Goal: Information Seeking & Learning: Learn about a topic

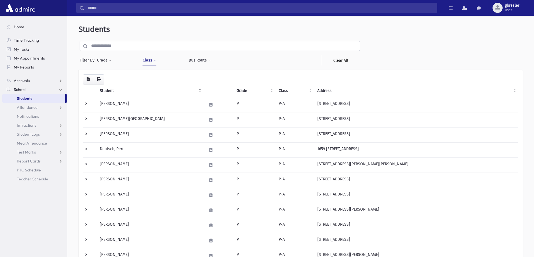
click at [344, 61] on link "Clear All" at bounding box center [340, 60] width 39 height 10
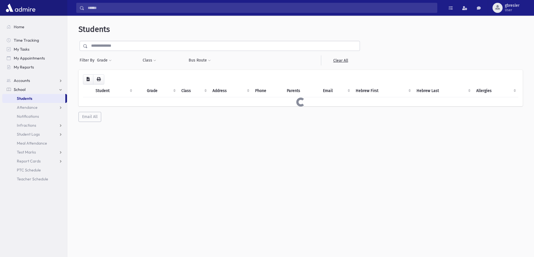
select select
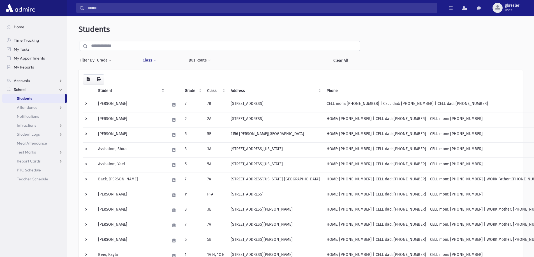
click at [154, 61] on span at bounding box center [154, 60] width 3 height 3
click at [162, 73] on ul at bounding box center [172, 75] width 54 height 8
type input "*"
select select "**"
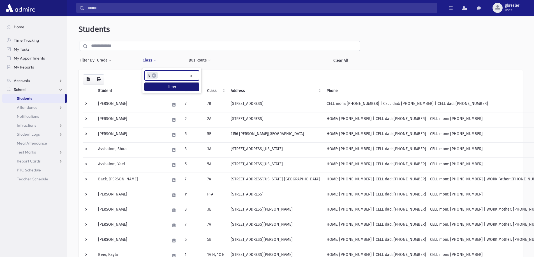
click at [165, 89] on button "Filter" at bounding box center [172, 87] width 54 height 8
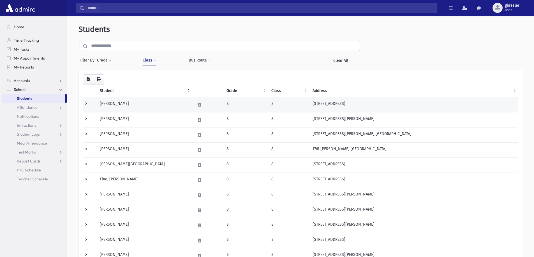
click at [130, 105] on td "[PERSON_NAME]" at bounding box center [143, 104] width 95 height 15
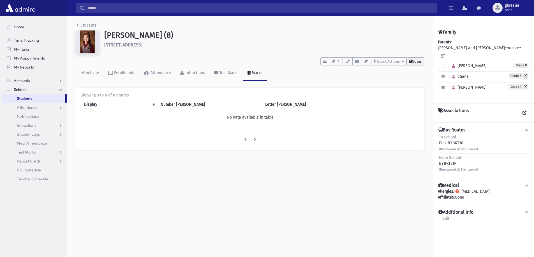
click at [415, 61] on span "Notes" at bounding box center [417, 61] width 10 height 4
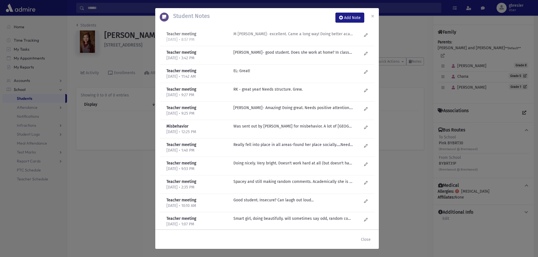
click at [295, 33] on p "M Fogel- excellent. Came a long way! Doing better academically. Looks happier. …" at bounding box center [293, 34] width 120 height 6
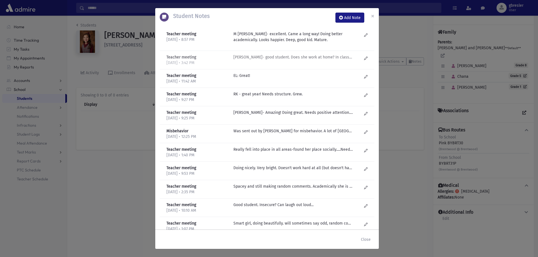
click at [277, 57] on p "M Fogel- good student. Does she work at home? In class-excellent. Doesn't alway…" at bounding box center [293, 57] width 120 height 6
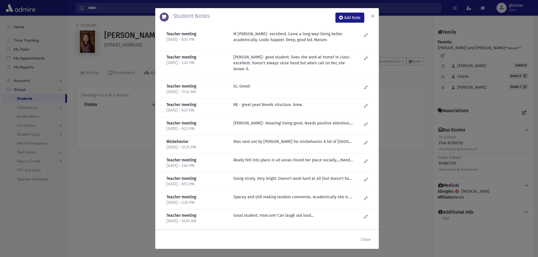
click at [375, 18] on button "×" at bounding box center [372, 16] width 12 height 16
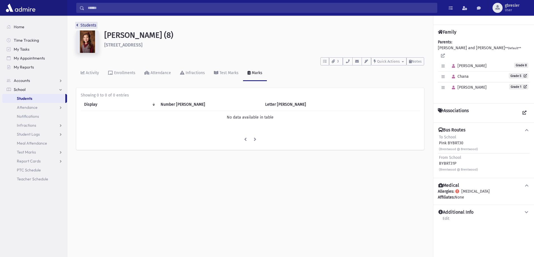
click at [86, 24] on link "Students" at bounding box center [86, 25] width 20 height 5
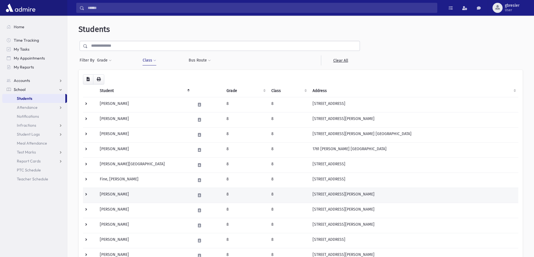
click at [115, 198] on td "[PERSON_NAME]" at bounding box center [143, 195] width 95 height 15
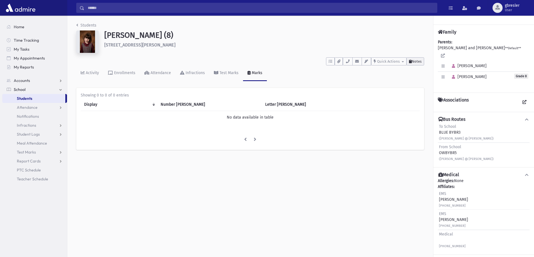
click at [414, 62] on span "Notes" at bounding box center [417, 61] width 10 height 4
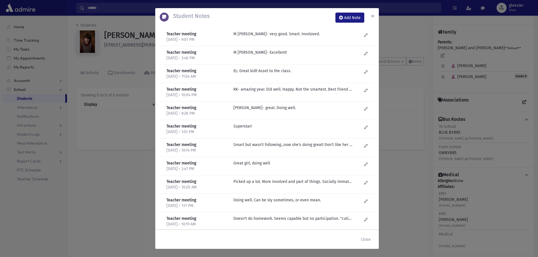
click at [375, 17] on button "×" at bounding box center [372, 16] width 12 height 16
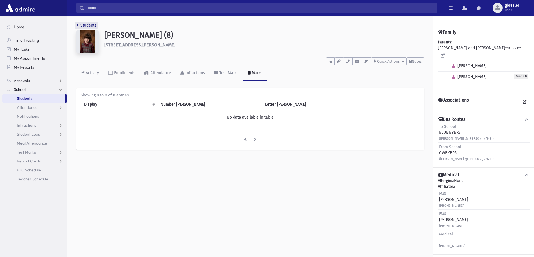
click at [90, 25] on link "Students" at bounding box center [86, 25] width 20 height 5
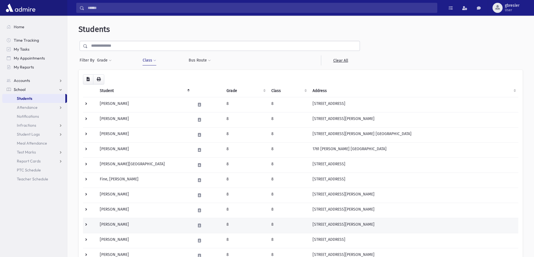
click at [127, 226] on td "[PERSON_NAME]" at bounding box center [143, 225] width 95 height 15
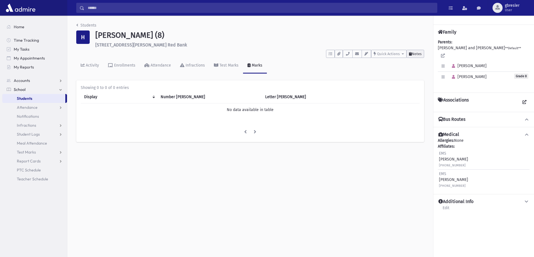
click at [412, 54] on span "Notes" at bounding box center [417, 54] width 10 height 4
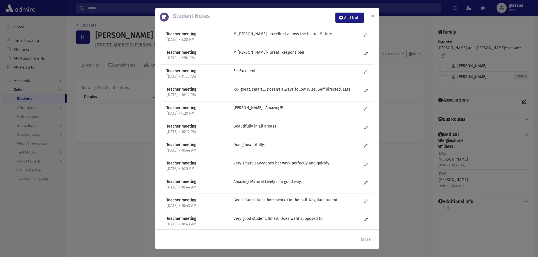
click at [371, 14] on span "×" at bounding box center [372, 16] width 3 height 8
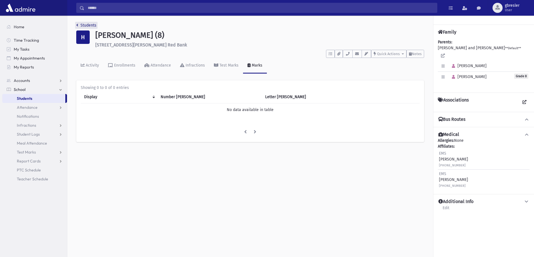
click at [80, 25] on link "Students" at bounding box center [86, 25] width 20 height 5
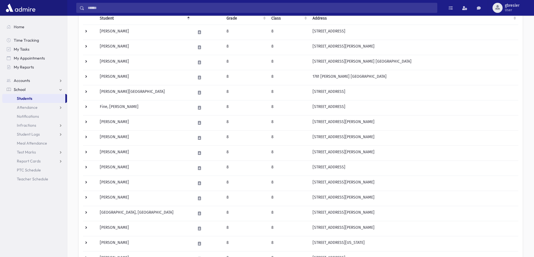
scroll to position [84, 0]
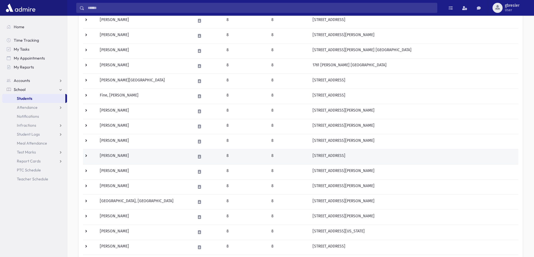
click at [121, 155] on td "[PERSON_NAME]" at bounding box center [143, 156] width 95 height 15
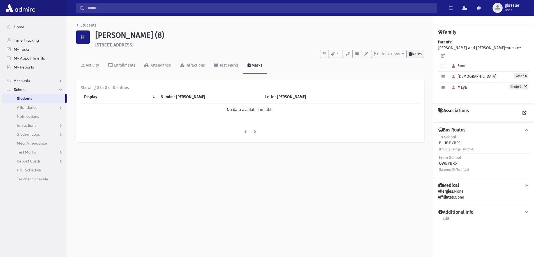
click at [412, 57] on button "Notes" at bounding box center [415, 54] width 18 height 8
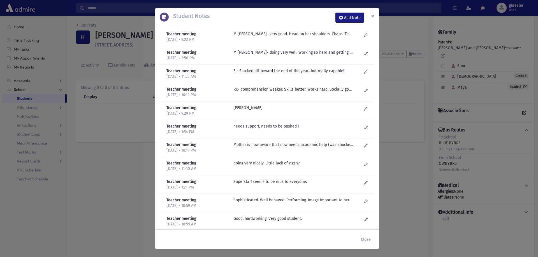
click at [372, 17] on span "×" at bounding box center [372, 16] width 3 height 8
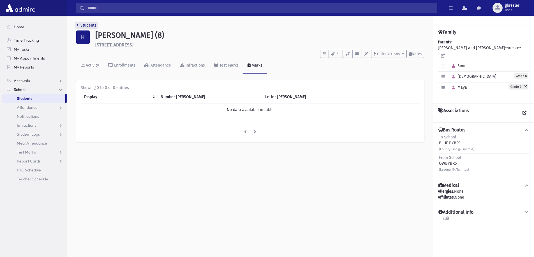
click at [90, 25] on link "Students" at bounding box center [86, 25] width 20 height 5
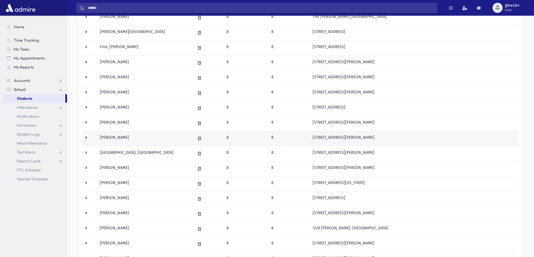
scroll to position [140, 0]
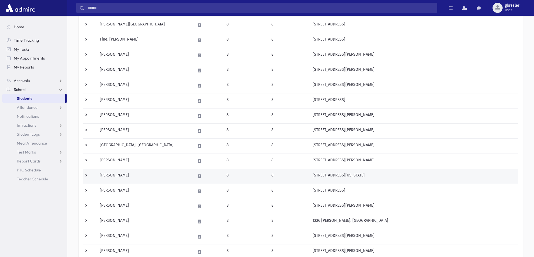
click at [124, 174] on td "[PERSON_NAME]" at bounding box center [143, 176] width 95 height 15
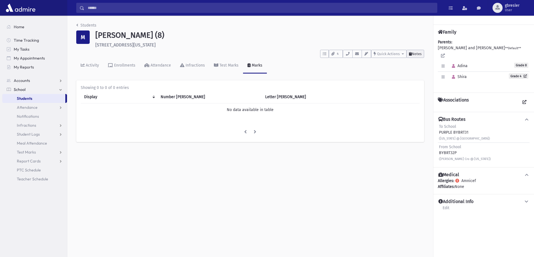
click at [413, 54] on span "Notes" at bounding box center [417, 54] width 10 height 4
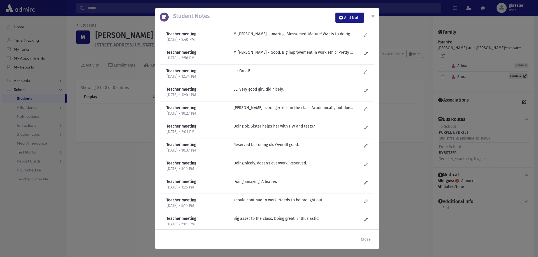
click at [370, 16] on button "×" at bounding box center [372, 16] width 12 height 16
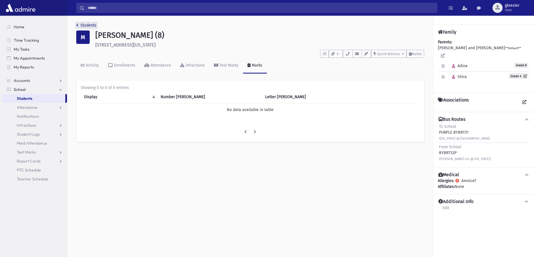
click at [94, 26] on link "Students" at bounding box center [86, 25] width 20 height 5
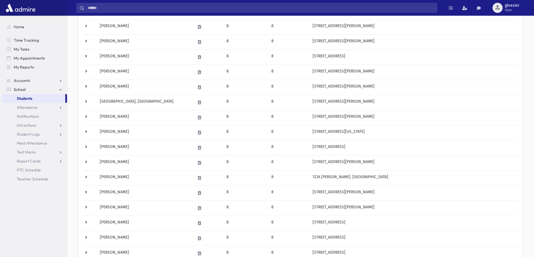
scroll to position [196, 0]
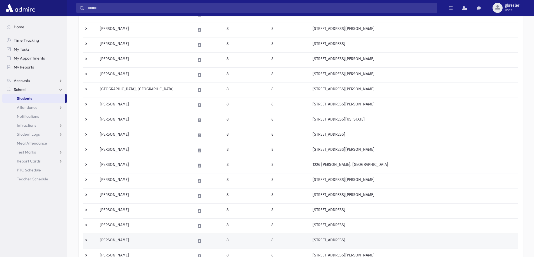
click at [140, 240] on td "[PERSON_NAME]" at bounding box center [143, 241] width 95 height 15
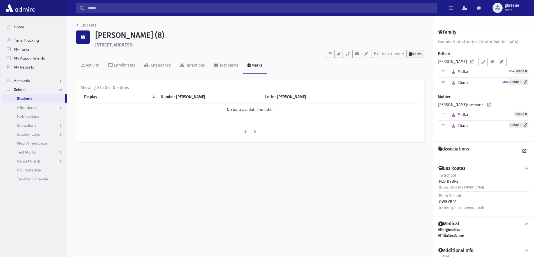
click at [420, 53] on span "Notes" at bounding box center [417, 54] width 10 height 4
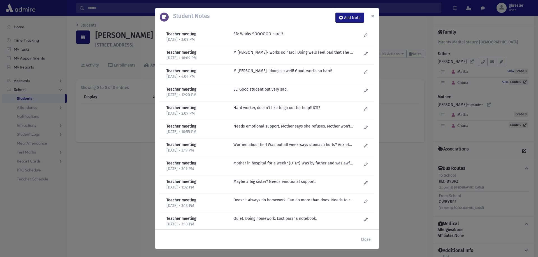
click at [372, 17] on span "×" at bounding box center [372, 16] width 3 height 8
